Goal: Download file/media

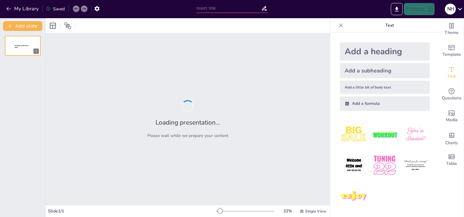
type input "Tính cách Cốt lõi của Người Quản lý Dự án"
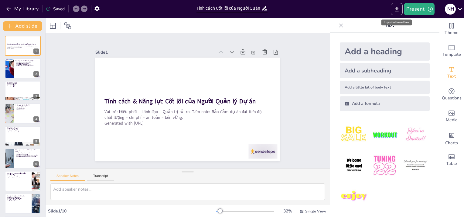
click at [397, 7] on icon "Export to PowerPoint" at bounding box center [397, 9] width 4 height 5
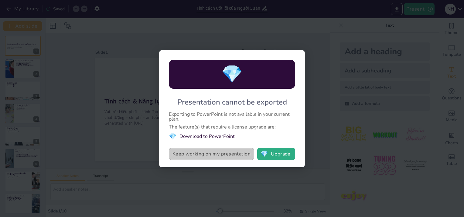
drag, startPoint x: 206, startPoint y: 156, endPoint x: 206, endPoint y: 149, distance: 6.4
click at [206, 149] on button "Keep working on my presentation" at bounding box center [211, 154] width 85 height 12
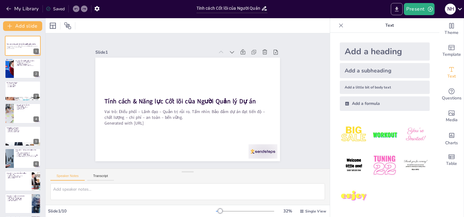
click at [397, 7] on icon "Export to PowerPoint" at bounding box center [397, 9] width 4 height 5
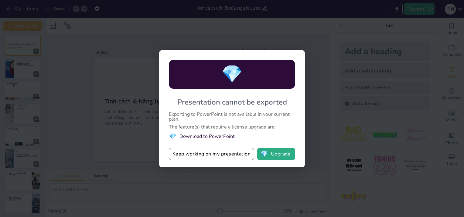
click at [199, 137] on li "💎 Download to PowerPoint" at bounding box center [232, 137] width 126 height 8
click at [182, 136] on li "💎 Download to PowerPoint" at bounding box center [232, 137] width 126 height 8
click at [189, 150] on button "Keep working on my presentation" at bounding box center [211, 154] width 85 height 12
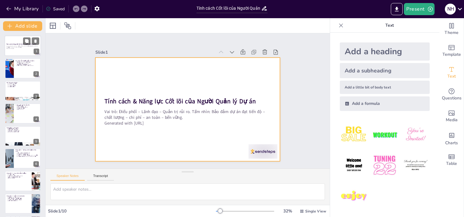
click at [20, 41] on div at bounding box center [23, 46] width 36 height 21
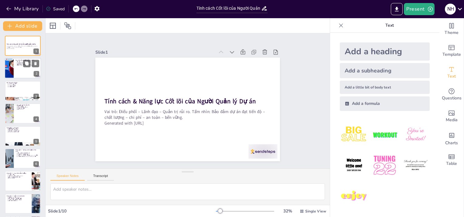
click at [21, 64] on p "Dẫn dắt đội ngũ đạt được tầm nhìn chung" at bounding box center [28, 64] width 22 height 1
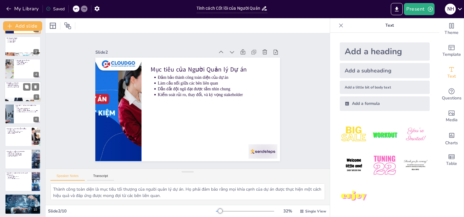
scroll to position [46, 0]
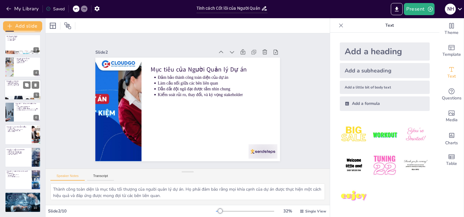
click at [12, 85] on p "Định hình văn hóa dự án tích cực" at bounding box center [24, 85] width 32 height 1
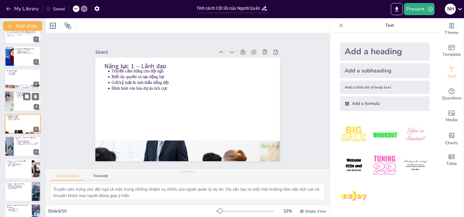
click at [11, 106] on div at bounding box center [9, 101] width 37 height 21
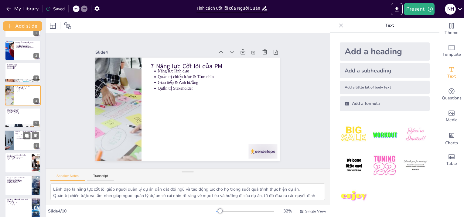
scroll to position [46, 0]
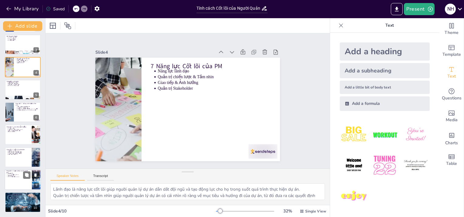
click at [19, 183] on div at bounding box center [23, 180] width 36 height 21
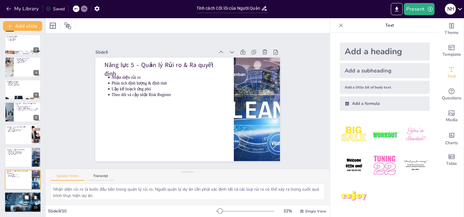
click at [16, 202] on div at bounding box center [22, 202] width 39 height 21
type textarea "Sử dụng các công cụ lập kế hoạch giúp người quản lý dự án có cái nhìn rõ ràng v…"
